Goal: Navigation & Orientation: Go to known website

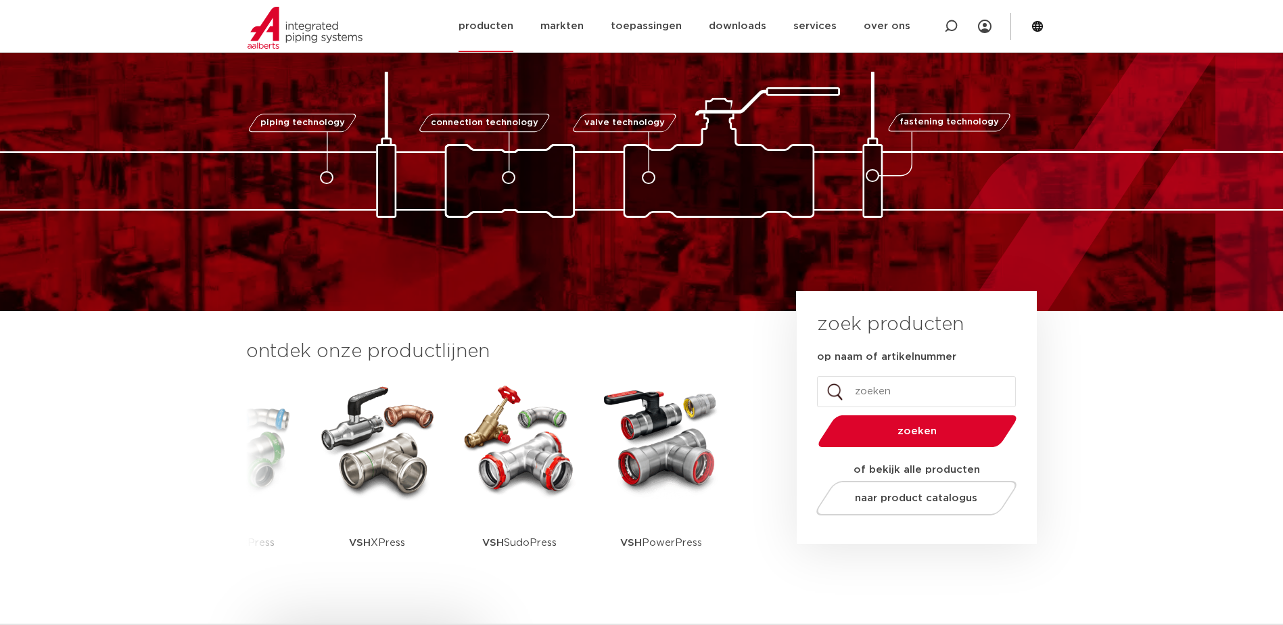
click at [508, 24] on link "producten" at bounding box center [485, 26] width 55 height 52
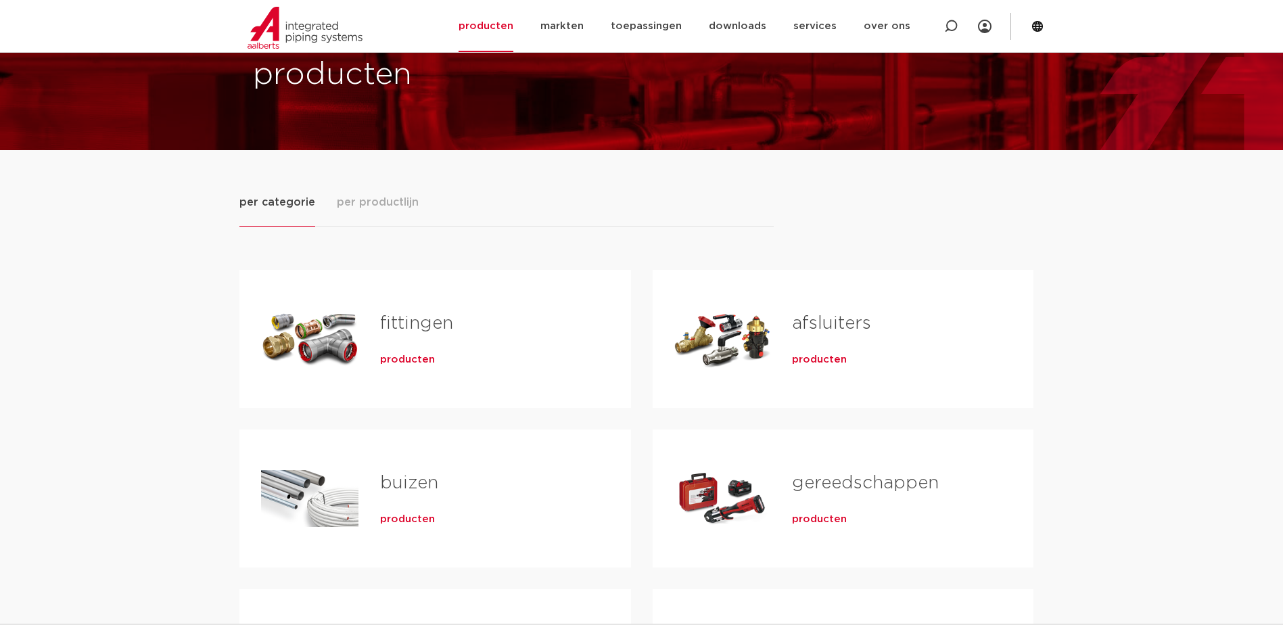
click at [375, 206] on span "per productlijn" at bounding box center [378, 202] width 82 height 16
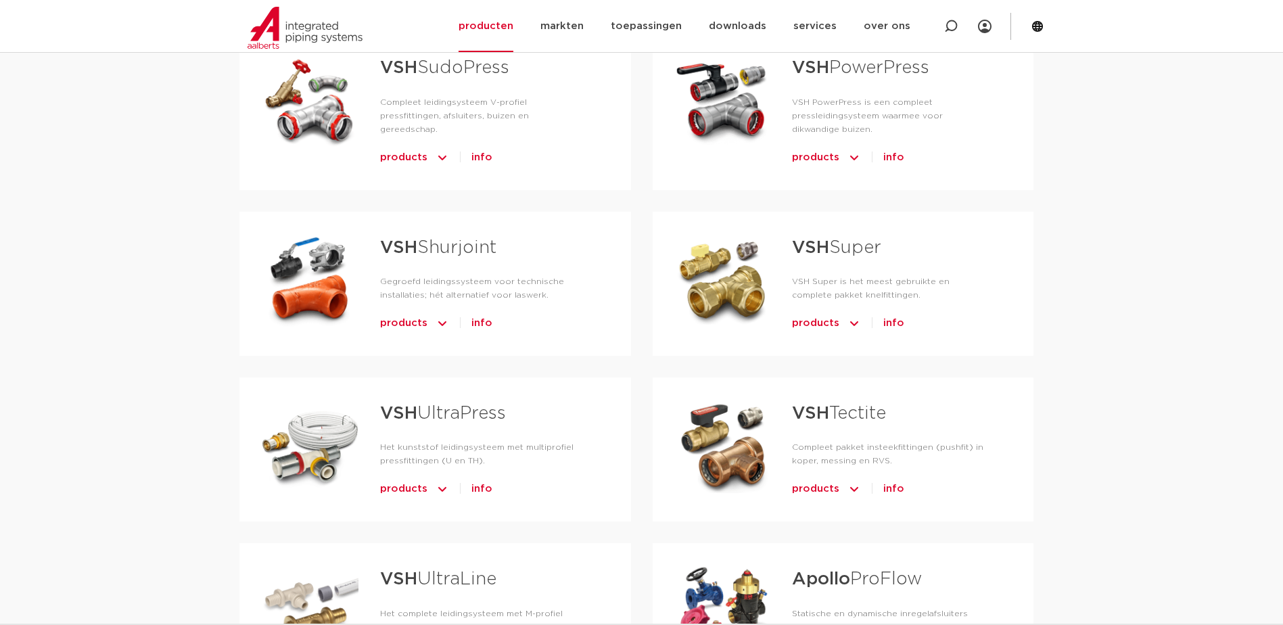
scroll to position [744, 0]
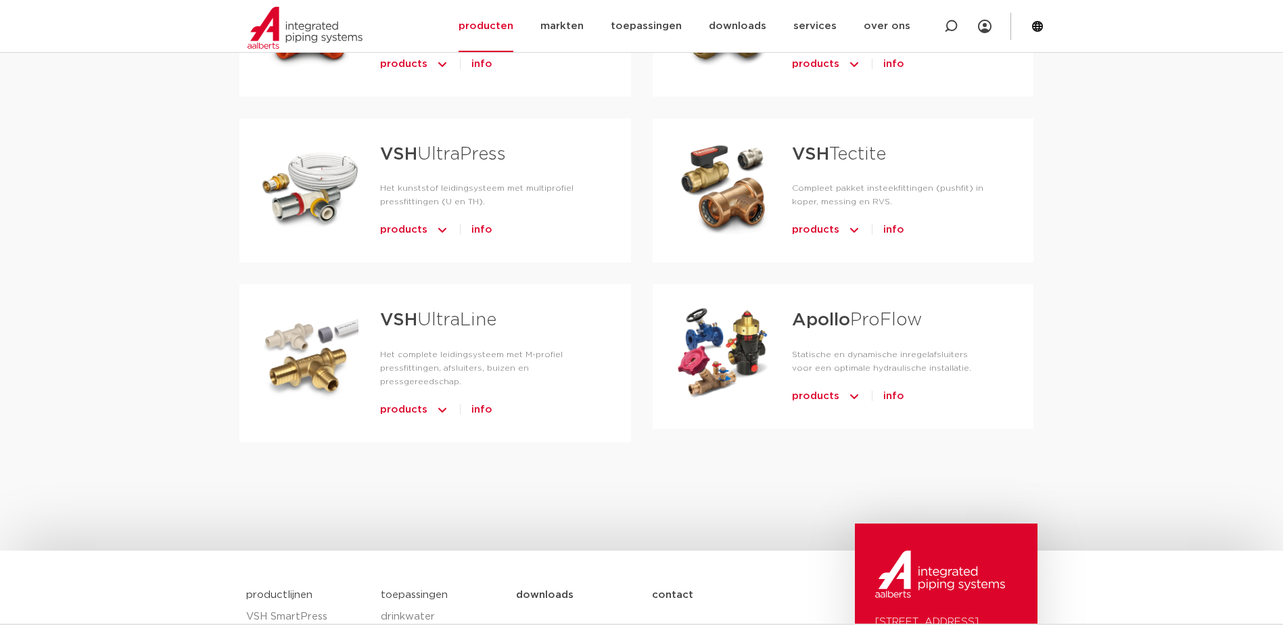
click at [1267, 163] on div "per categorie per productlijn [GEOGRAPHIC_DATA] producten buizen producten" at bounding box center [641, 12] width 1283 height 1076
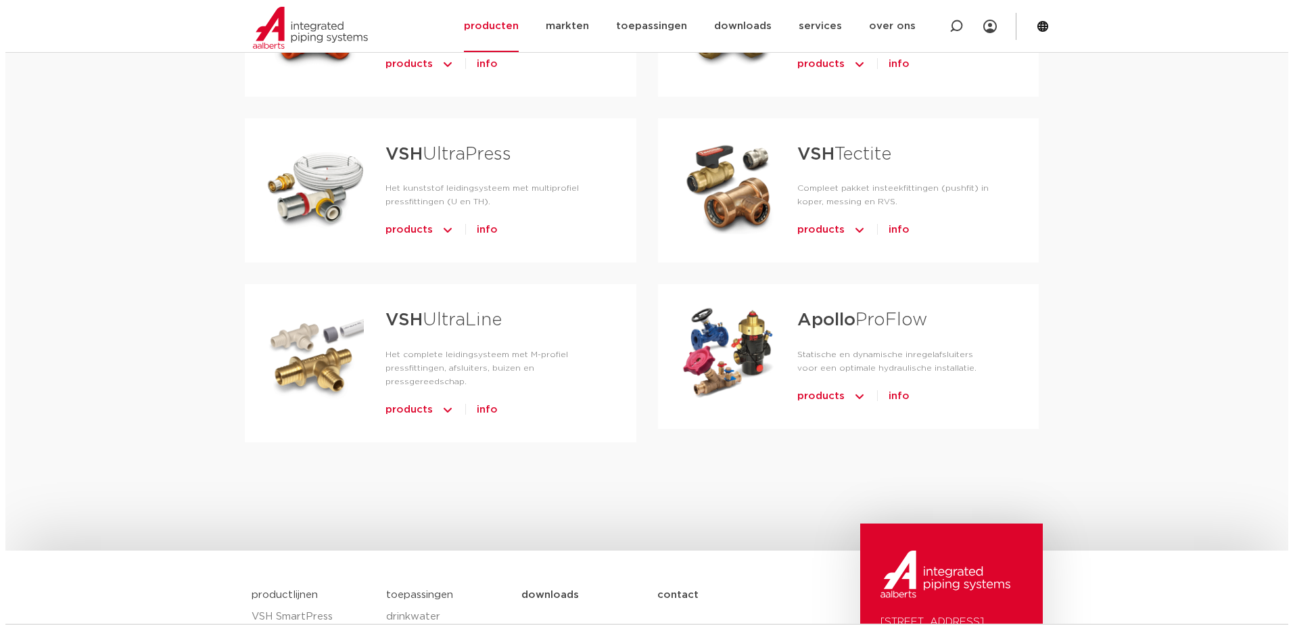
scroll to position [338, 0]
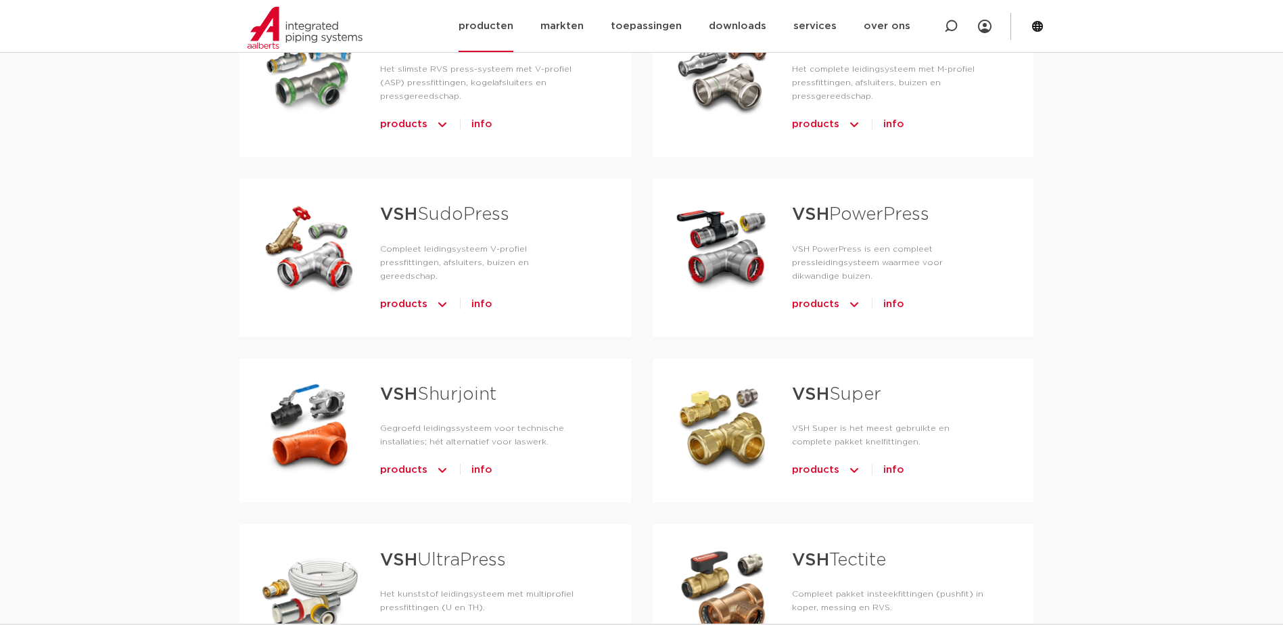
click at [1047, 31] on section "Zoeken NIEUW: myIPS is beschikbaar meer info sluiten producten markten toepassi…" at bounding box center [641, 26] width 1283 height 52
click at [1042, 27] on icon at bounding box center [1037, 26] width 11 height 11
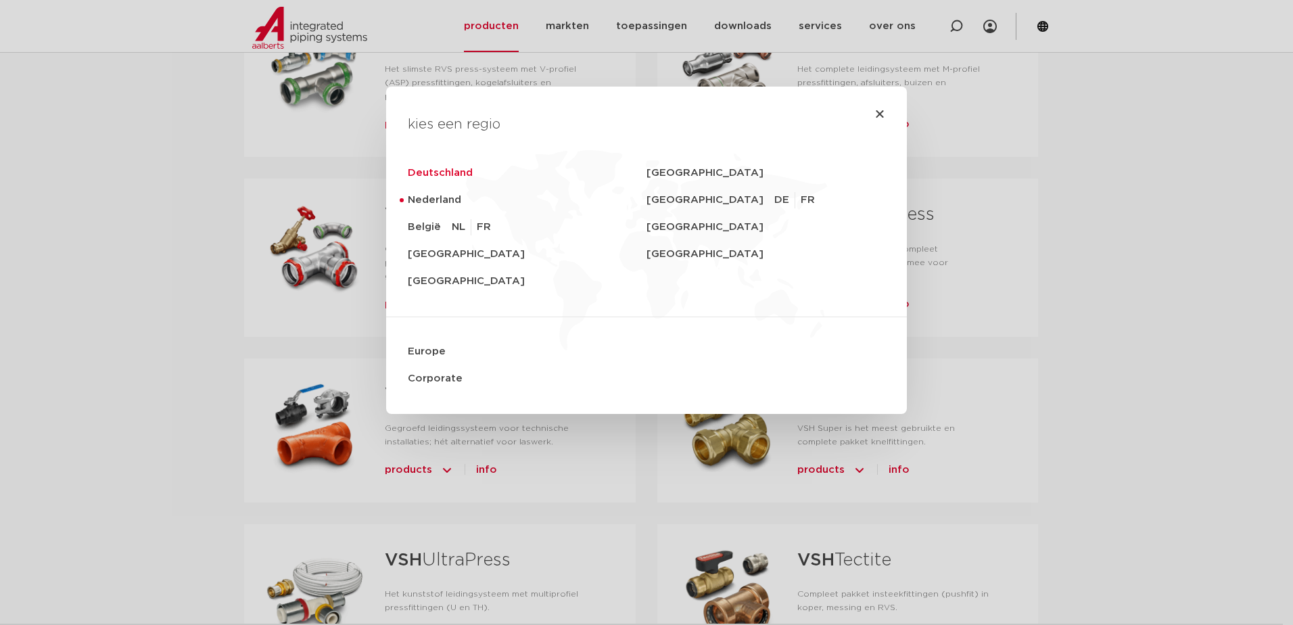
click at [423, 174] on link "Deutschland" at bounding box center [527, 173] width 239 height 27
